Goal: Complete application form

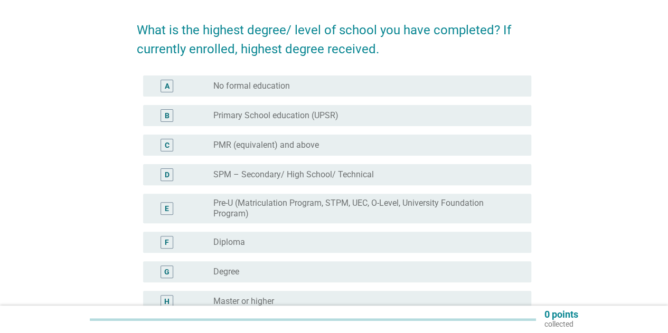
scroll to position [106, 0]
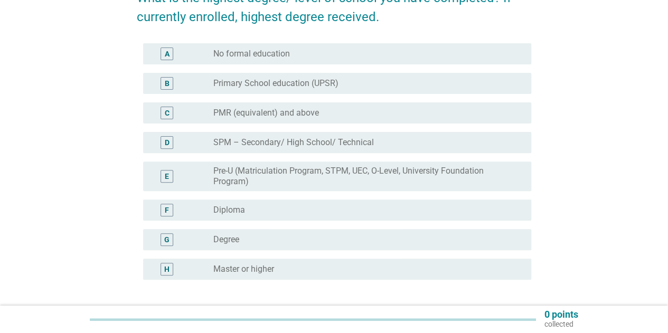
click at [252, 267] on label "Master or higher" at bounding box center [243, 269] width 61 height 11
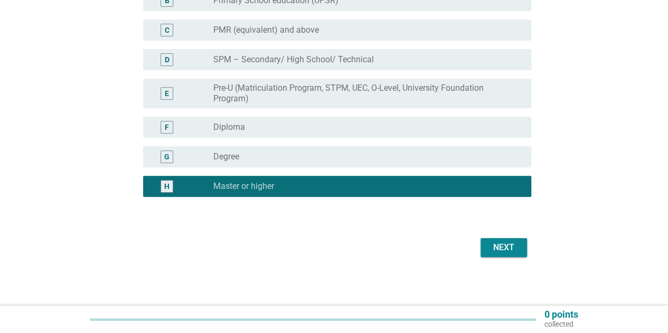
scroll to position [190, 0]
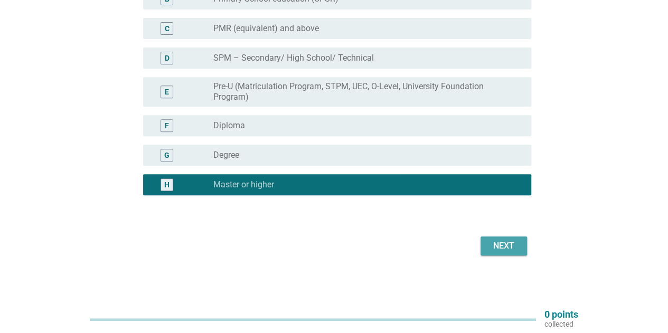
click at [501, 242] on div "Next" at bounding box center [504, 246] width 30 height 13
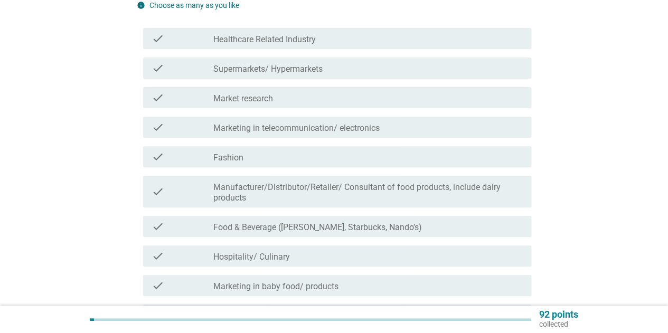
scroll to position [158, 0]
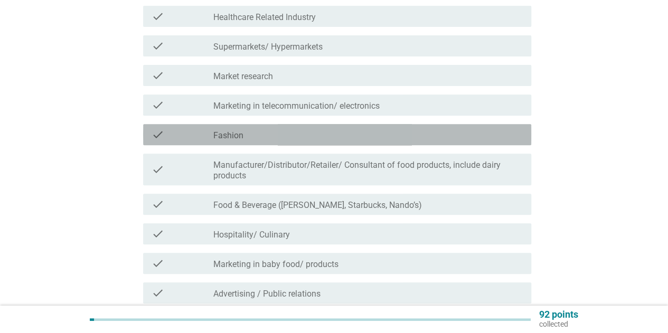
click at [301, 138] on div "check_box_outline_blank Fashion" at bounding box center [367, 134] width 309 height 13
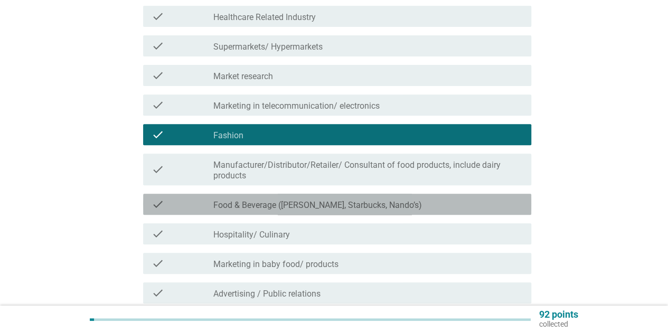
click at [316, 204] on label "Food & Beverage ([PERSON_NAME], Starbucks, Nando’s)" at bounding box center [317, 205] width 209 height 11
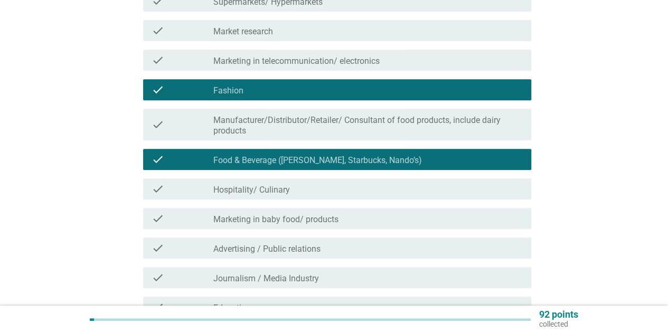
scroll to position [106, 0]
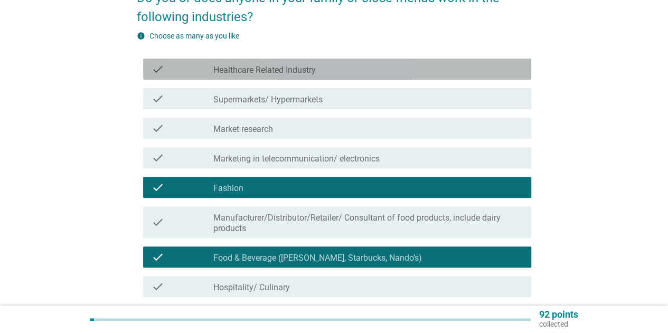
click at [289, 71] on label "Healthcare Related Industry" at bounding box center [264, 70] width 102 height 11
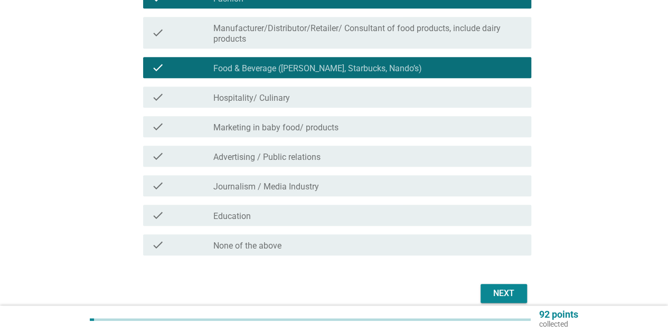
scroll to position [317, 0]
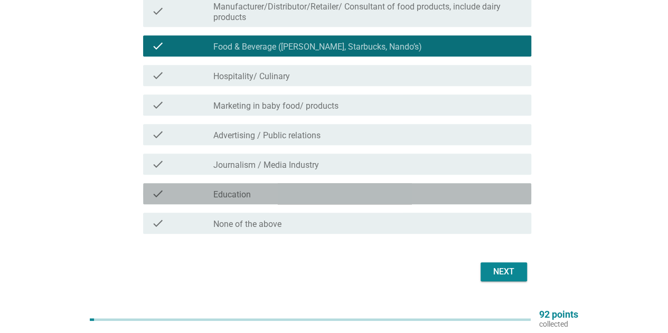
click at [263, 197] on div "check_box_outline_blank Education" at bounding box center [367, 193] width 309 height 13
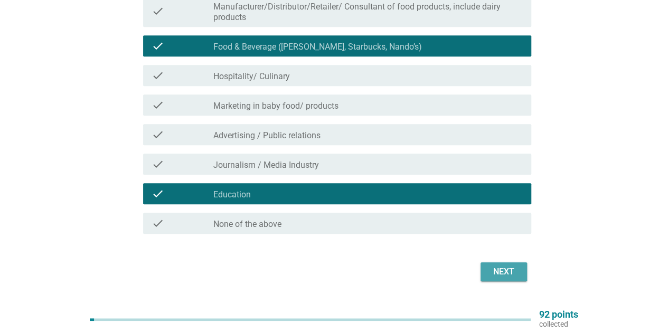
click at [503, 276] on div "Next" at bounding box center [504, 272] width 30 height 13
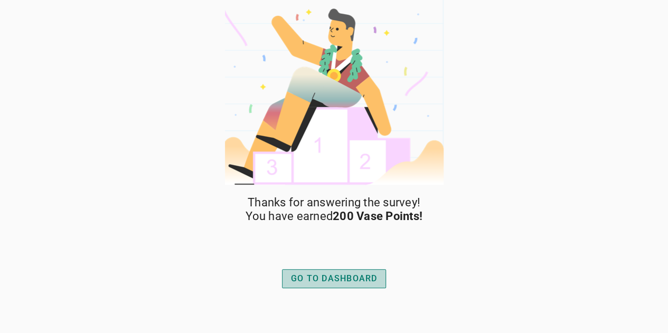
click at [328, 273] on div "GO TO DASHBOARD" at bounding box center [334, 278] width 87 height 13
